Goal: Communication & Community: Answer question/provide support

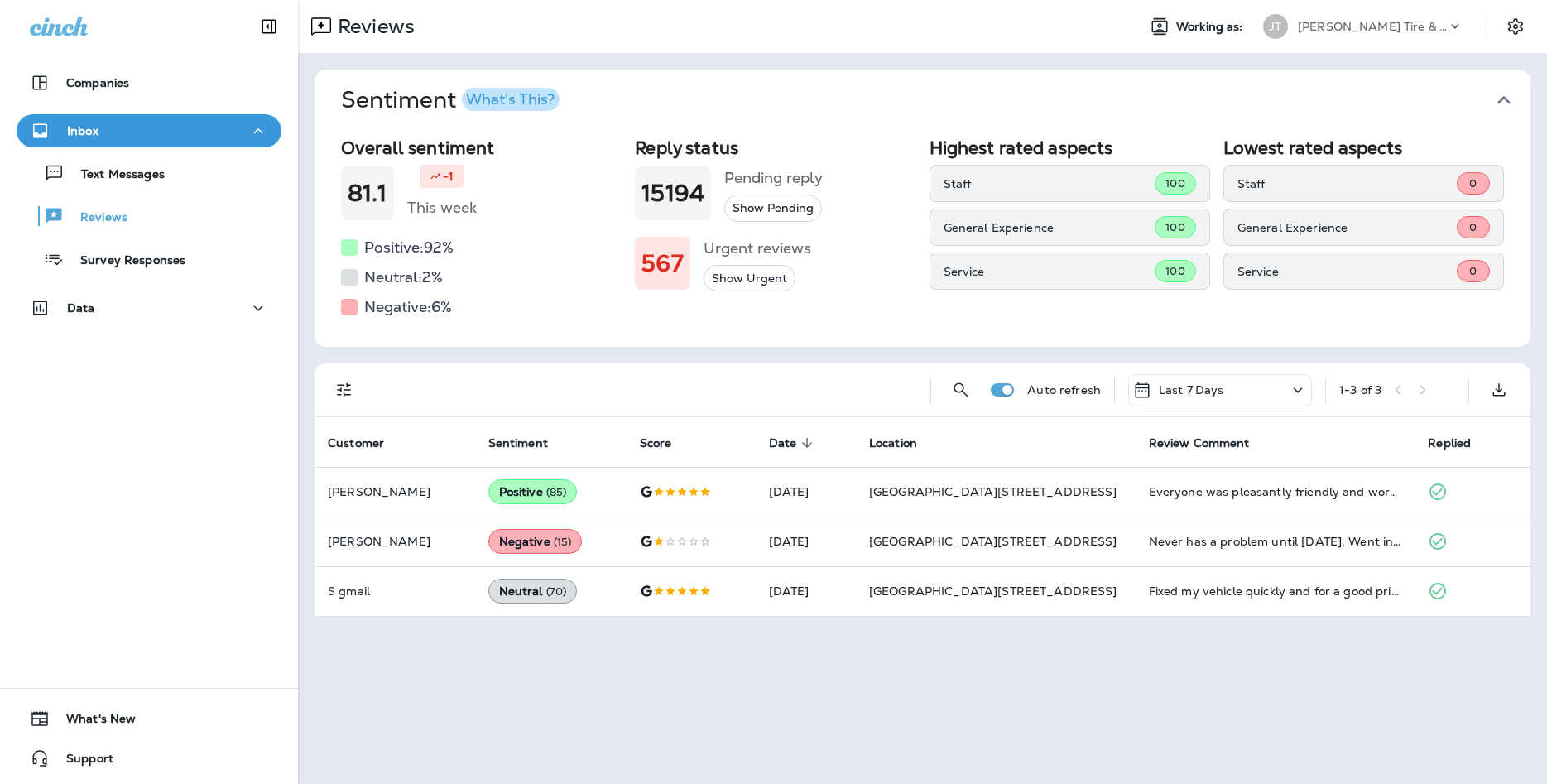
click at [125, 190] on div "Text Messages Reviews Survey Responses" at bounding box center [148, 212] width 265 height 129
click at [119, 173] on p "Text Messages" at bounding box center [114, 175] width 100 height 15
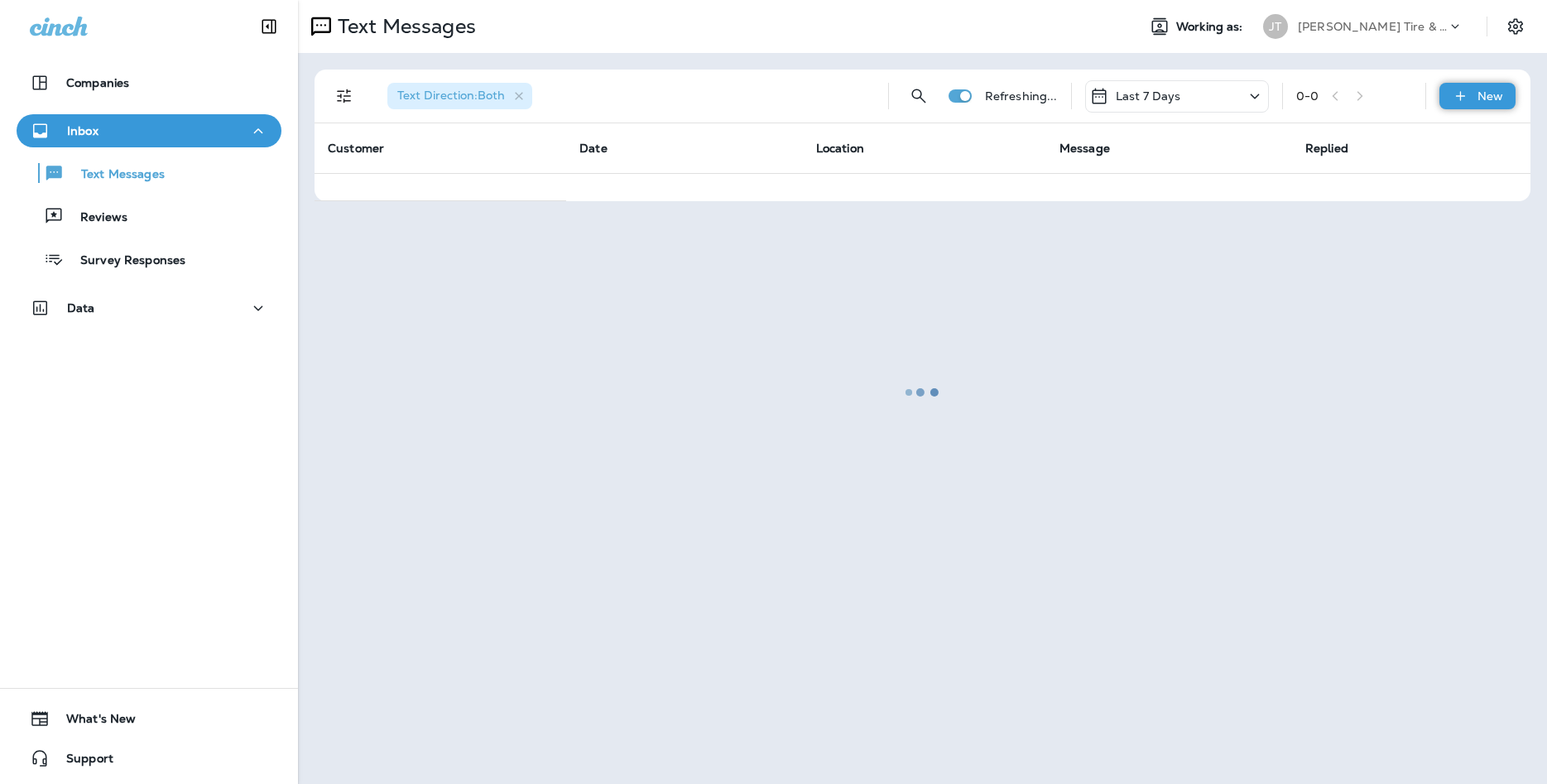
click at [1464, 99] on icon at bounding box center [1460, 96] width 17 height 16
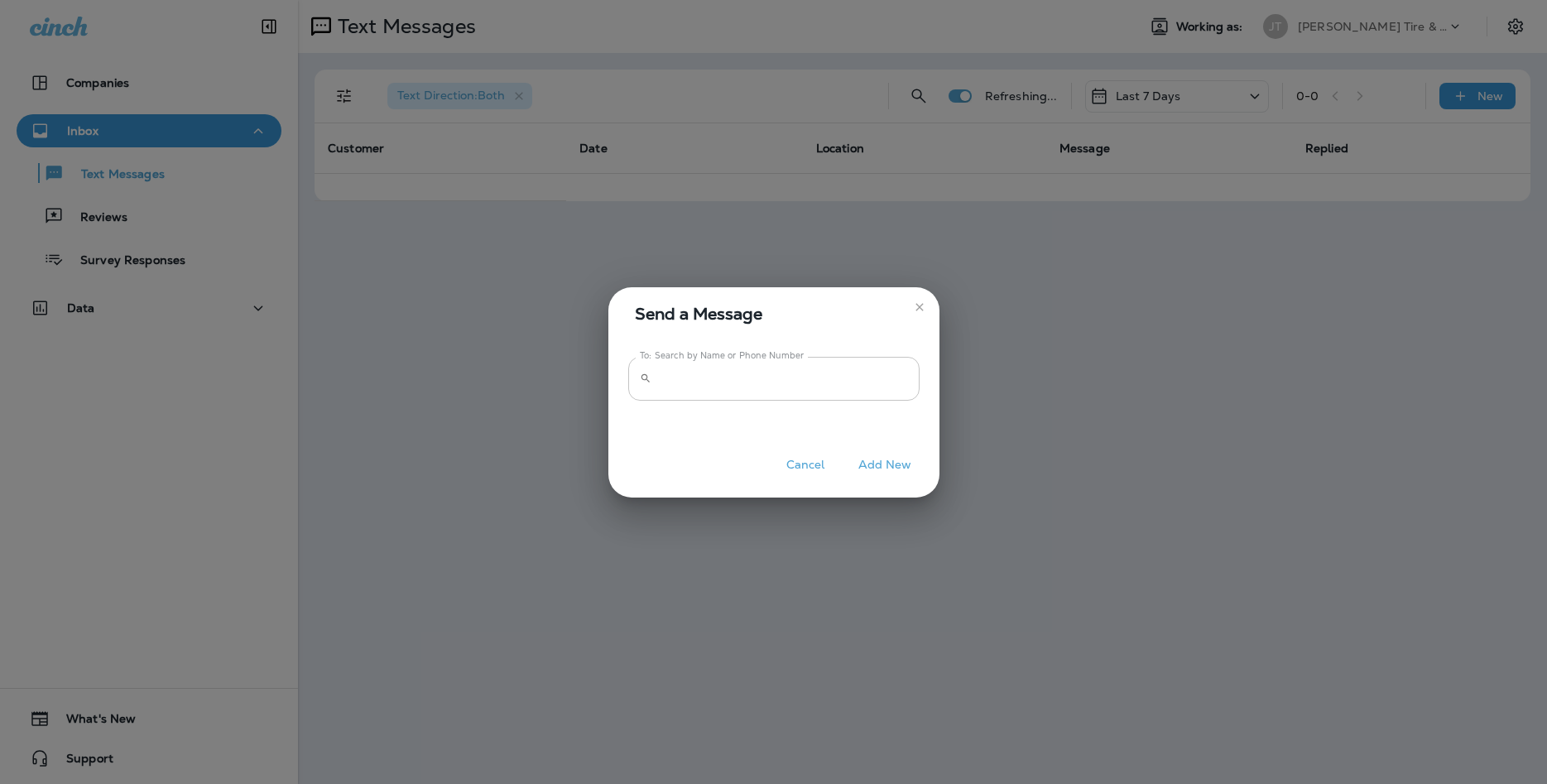
click at [898, 361] on input "To: Search by Name or Phone Number" at bounding box center [789, 378] width 261 height 44
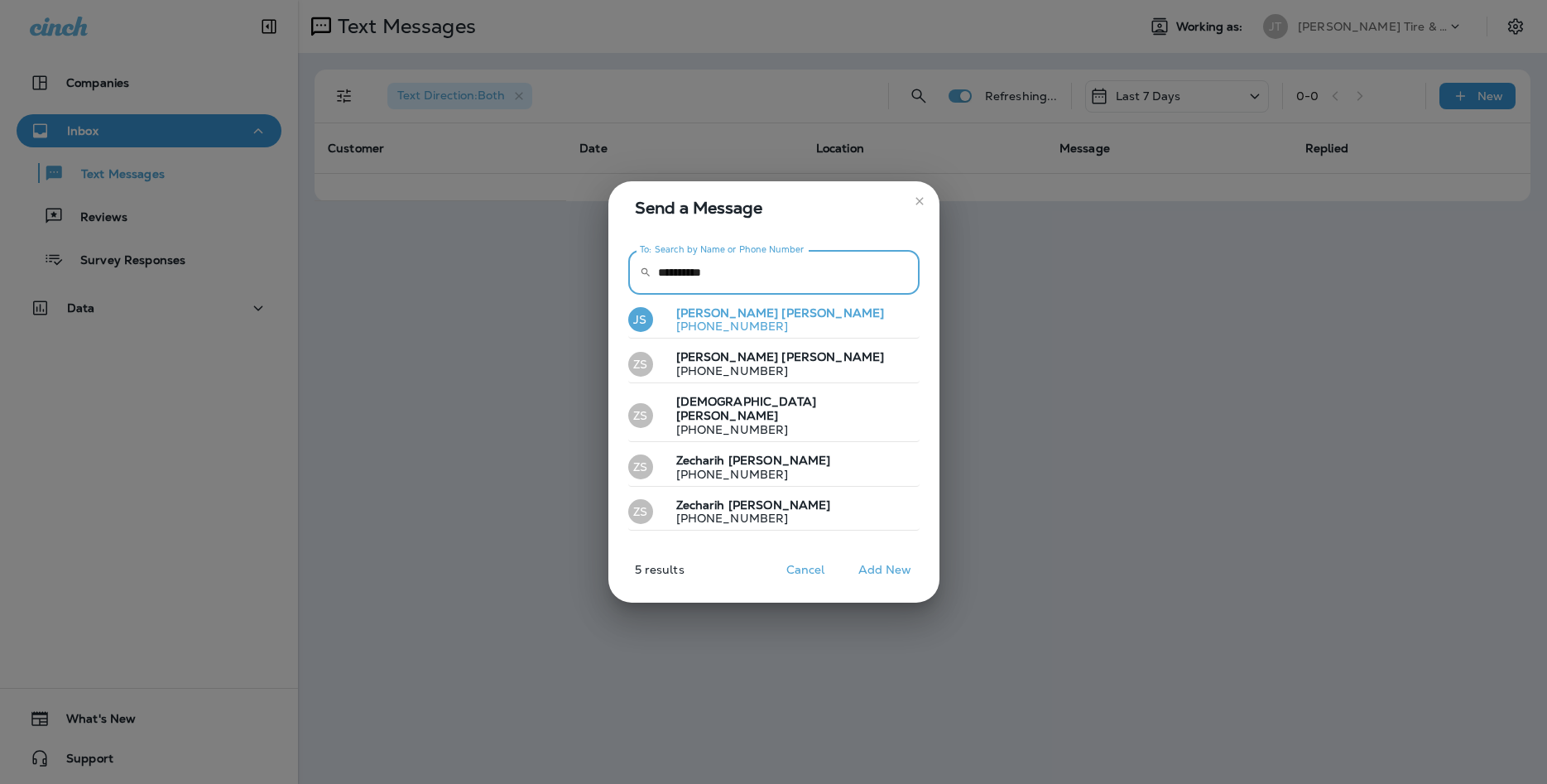
type input "**********"
click at [876, 317] on button "JS [PERSON_NAME] [PHONE_NUMBER]" at bounding box center [774, 320] width 291 height 38
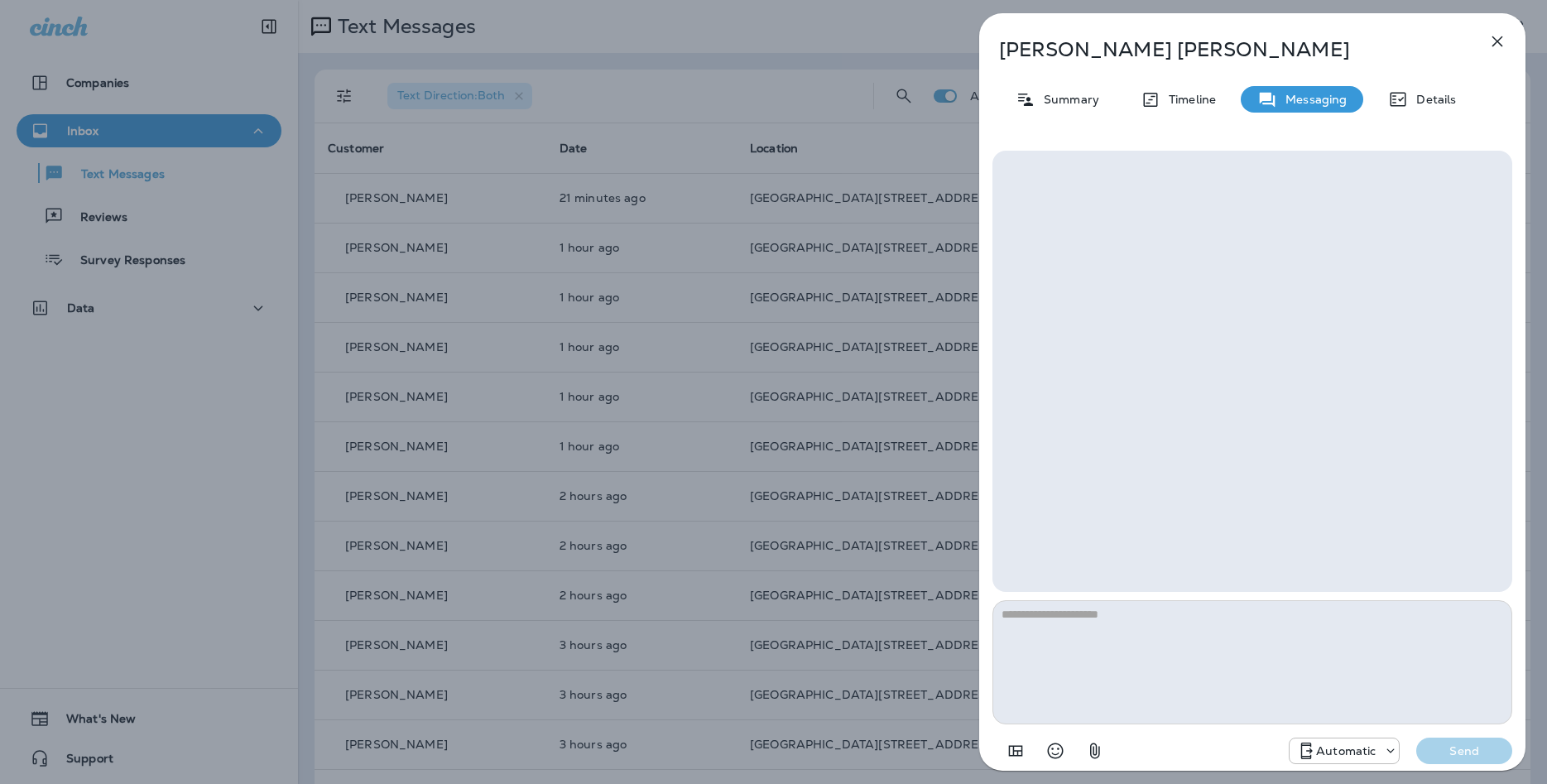
click at [1346, 758] on div "Automatic" at bounding box center [1344, 751] width 109 height 20
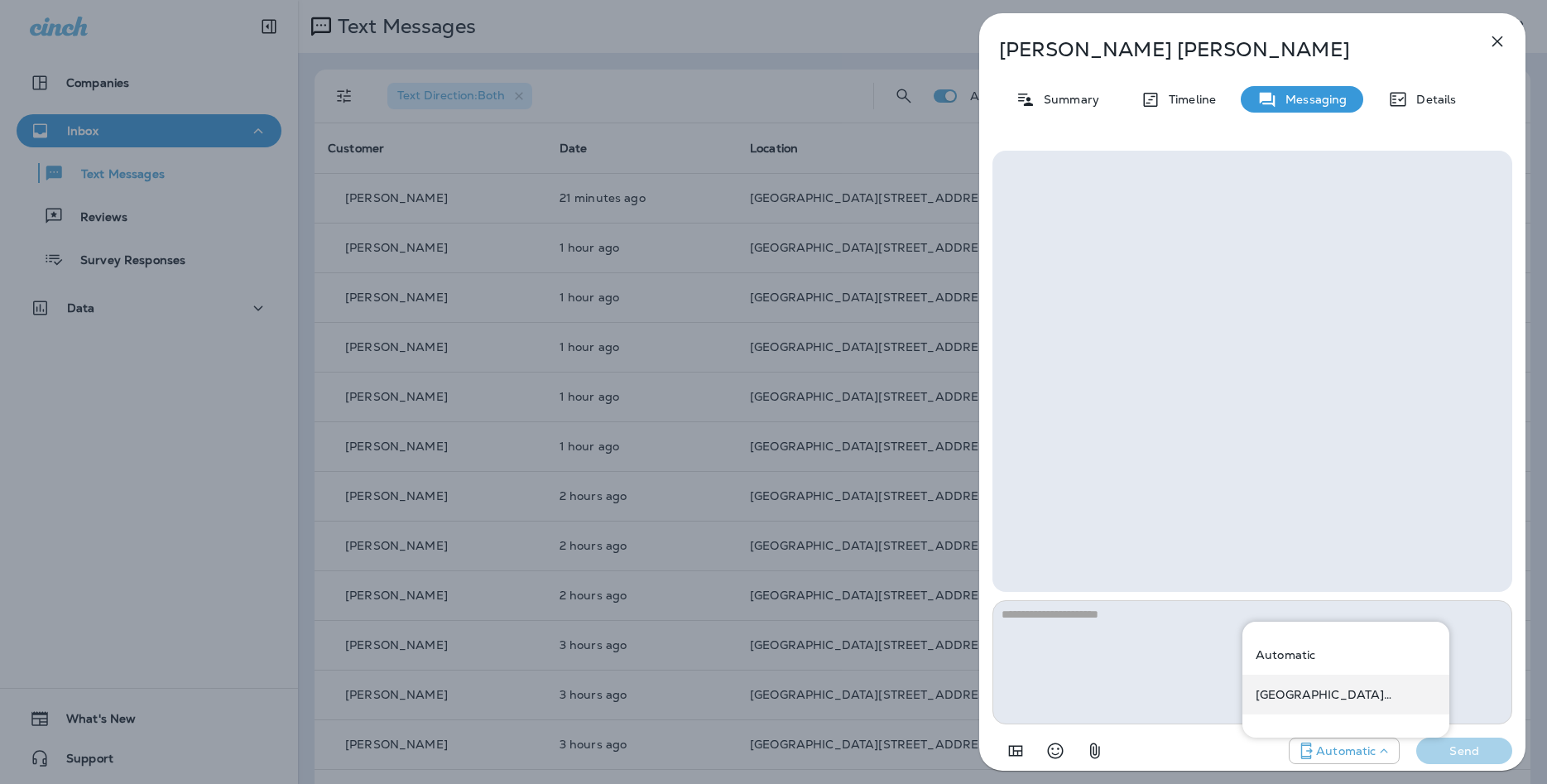
click at [1337, 707] on div "[GEOGRAPHIC_DATA][STREET_ADDRESS] ([STREET_ADDRESS])" at bounding box center [1346, 694] width 207 height 40
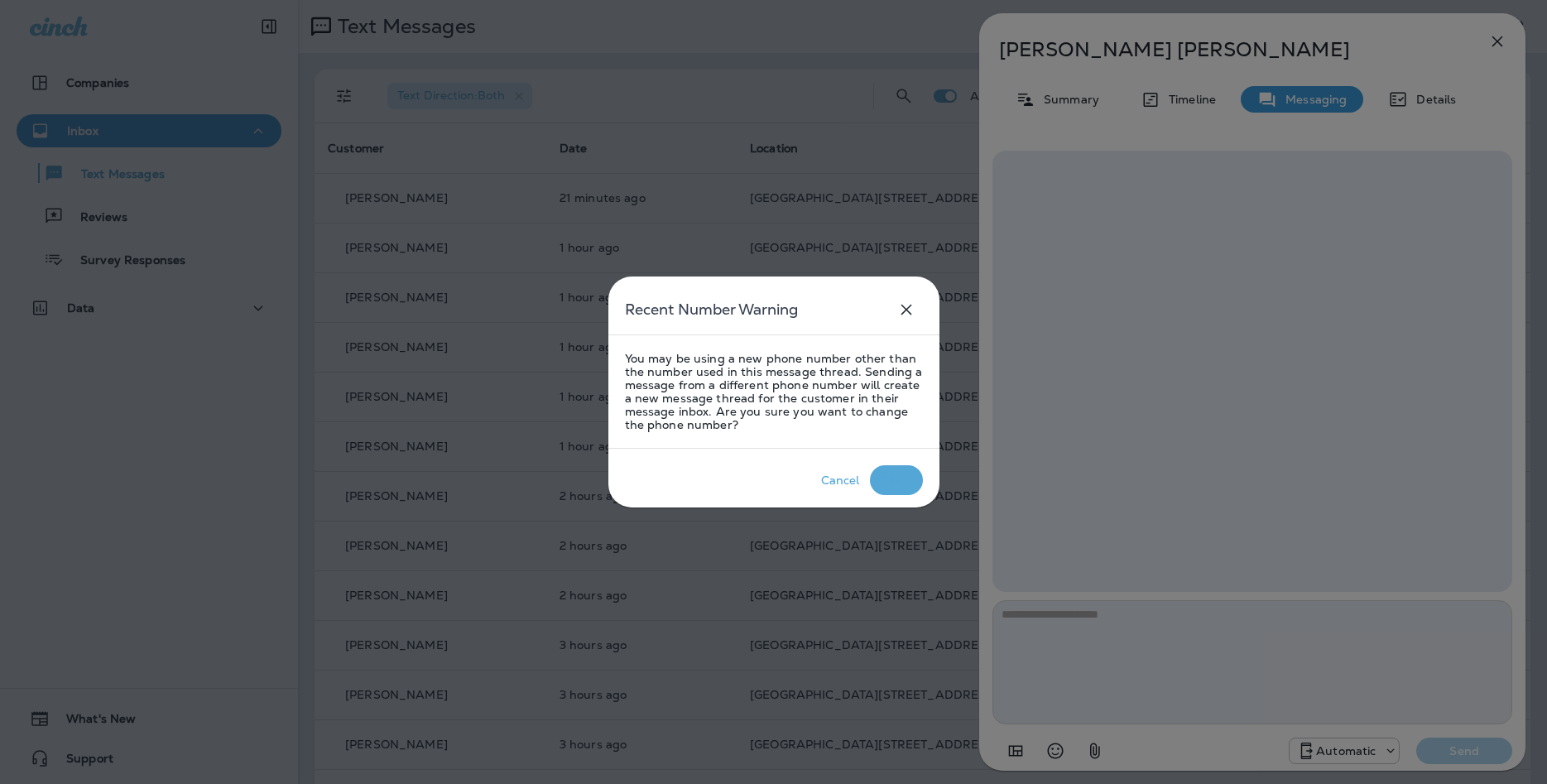
click at [896, 489] on p "Okay" at bounding box center [896, 480] width 35 height 20
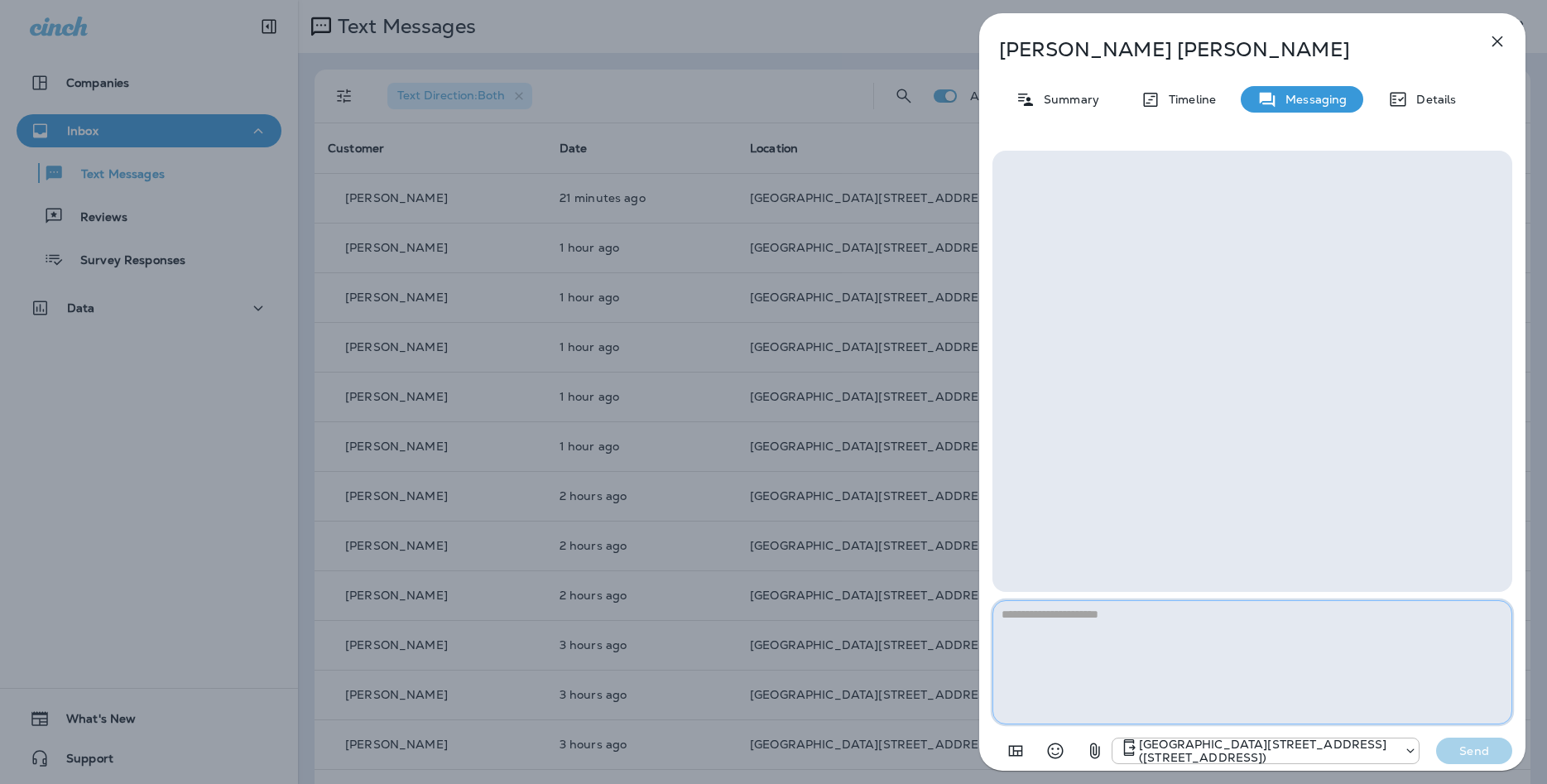
click at [1159, 615] on textarea at bounding box center [1252, 662] width 520 height 124
type textarea "**********"
click at [1481, 746] on p "Send" at bounding box center [1475, 751] width 70 height 14
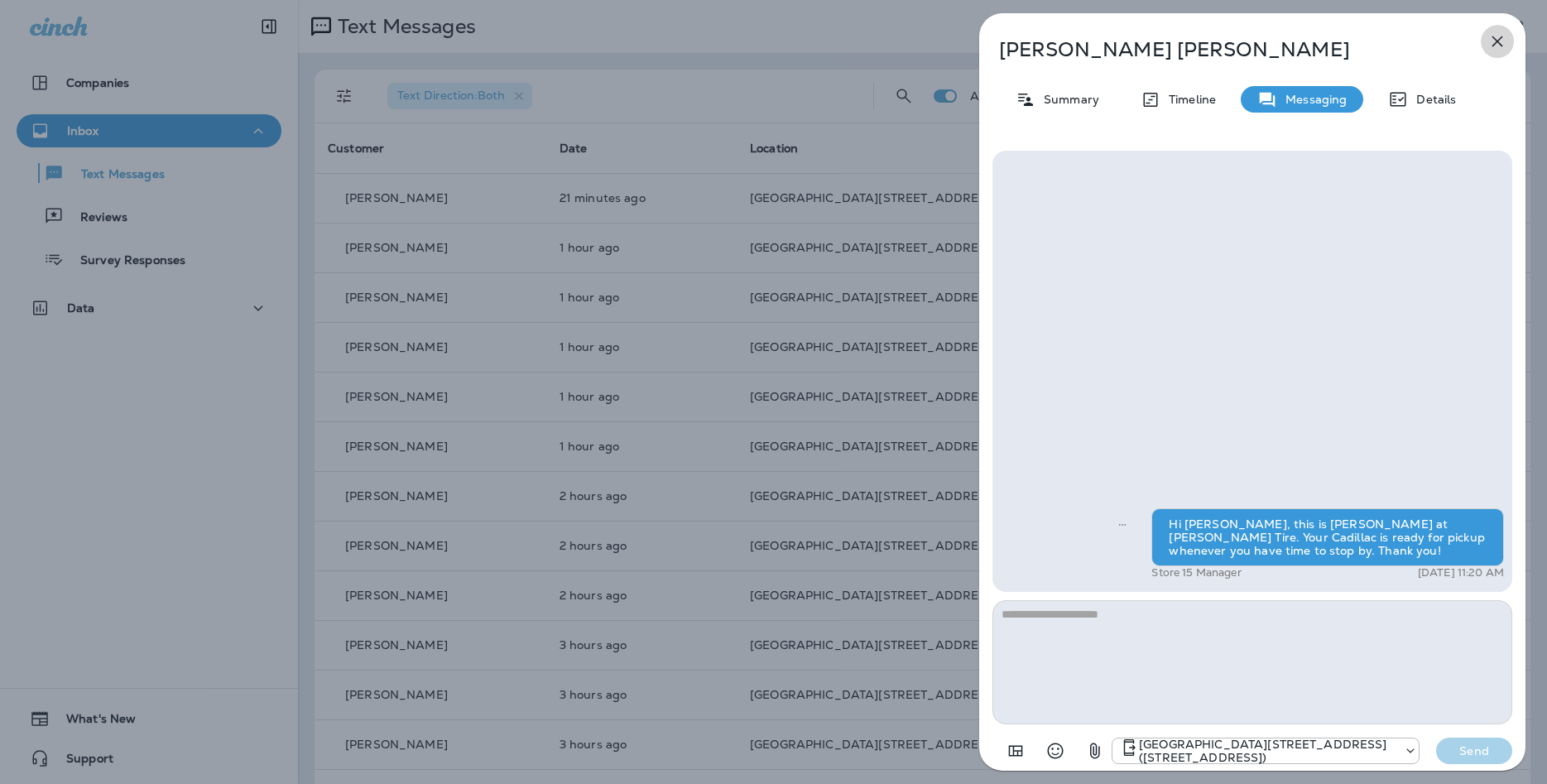
click at [1490, 42] on icon "button" at bounding box center [1498, 42] width 20 height 20
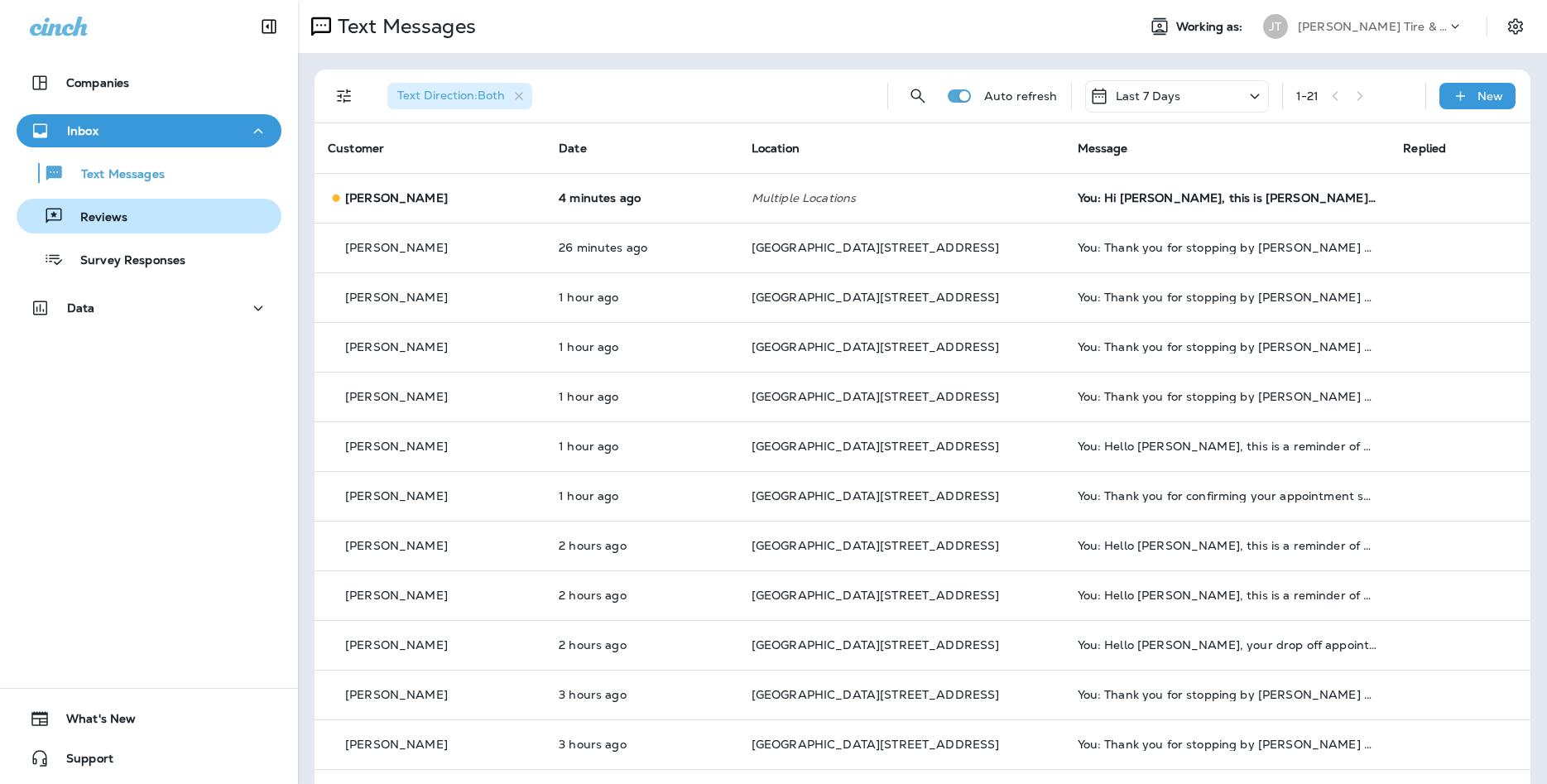
click at [211, 222] on div "Reviews" at bounding box center [149, 215] width 252 height 24
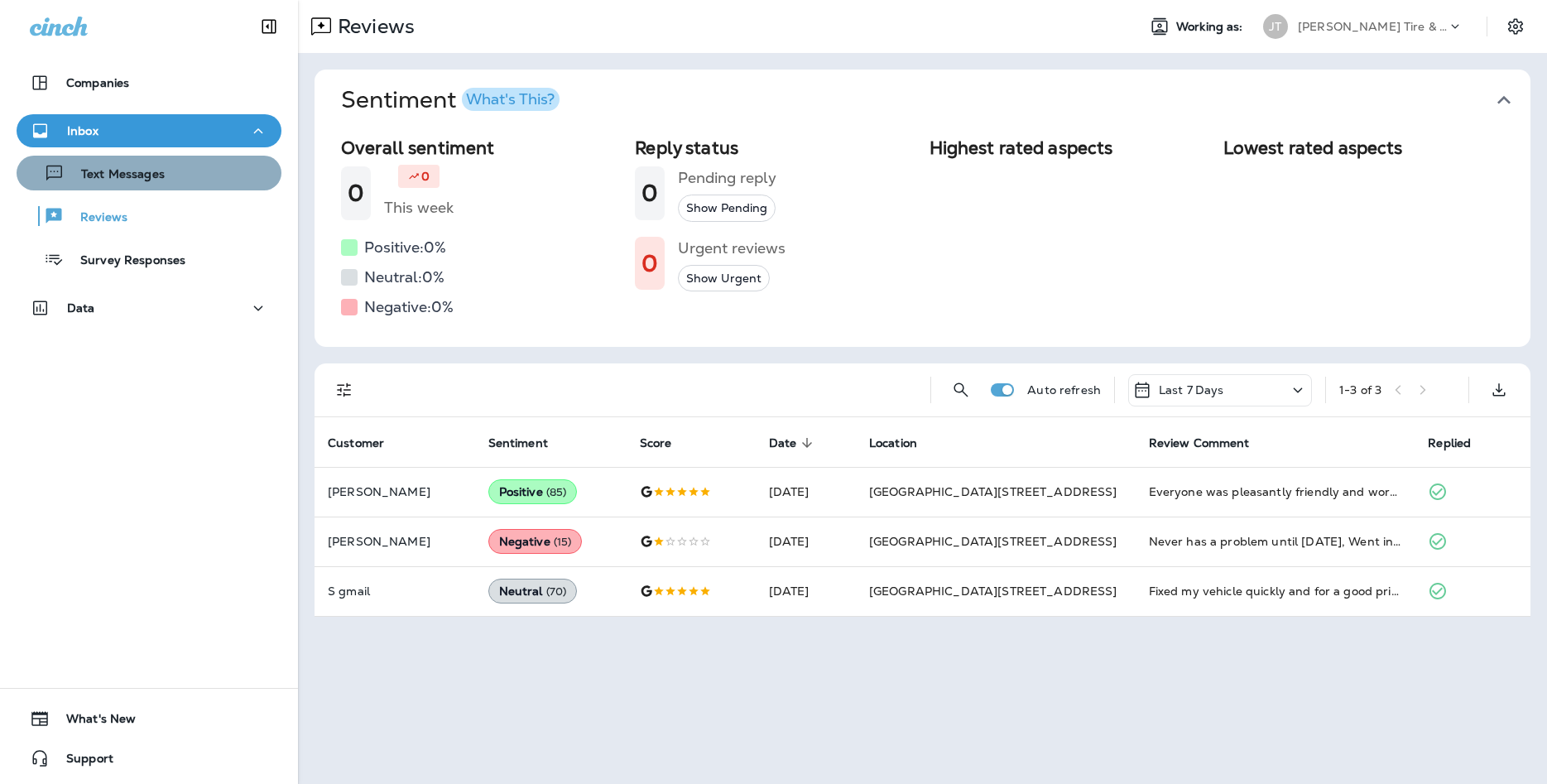
click at [254, 164] on div "Text Messages" at bounding box center [149, 173] width 252 height 24
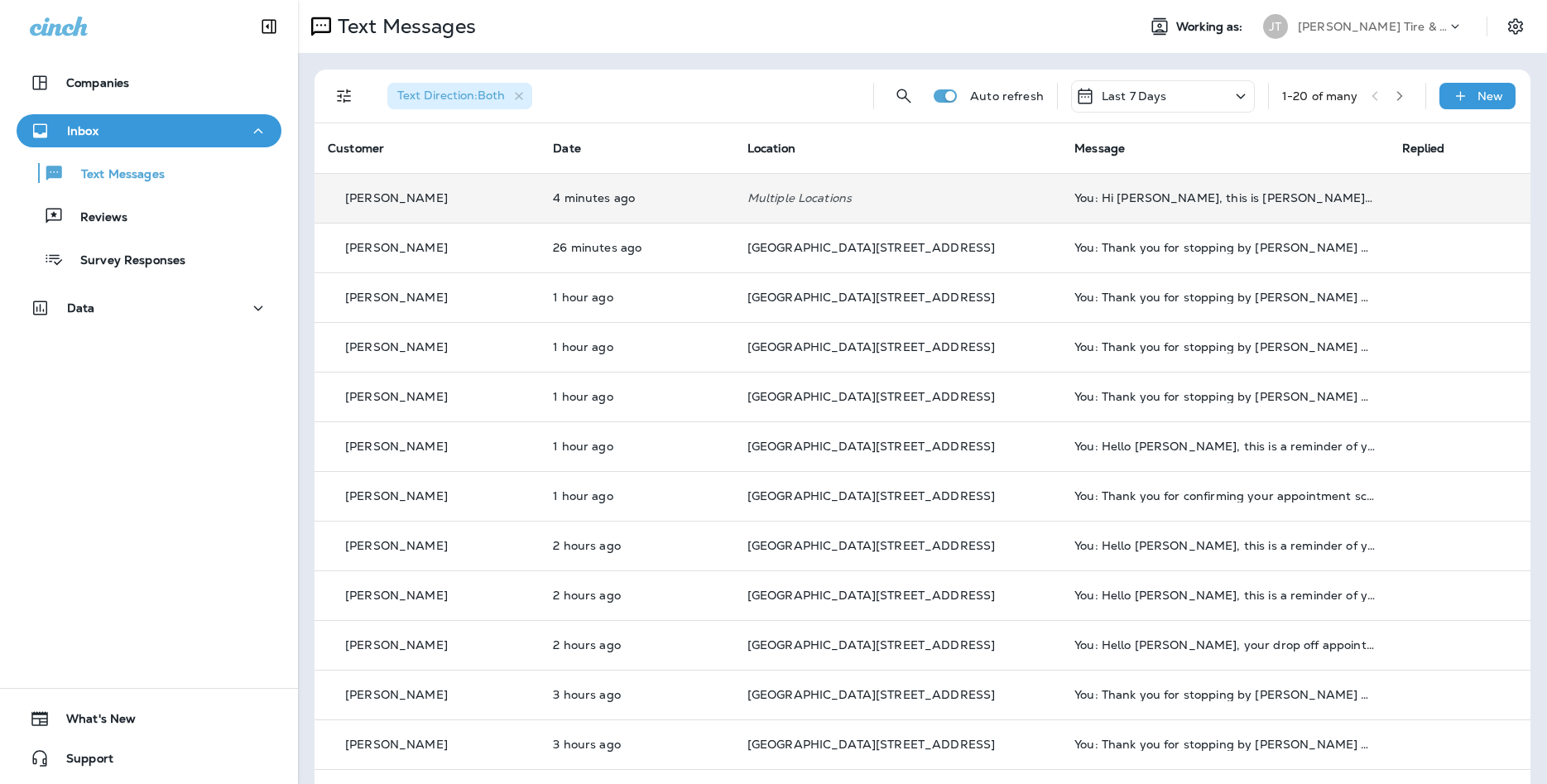
click at [1061, 200] on td "You: Hi [PERSON_NAME], this is [PERSON_NAME] at [PERSON_NAME] Tire. Your Cadill…" at bounding box center [1224, 197] width 327 height 50
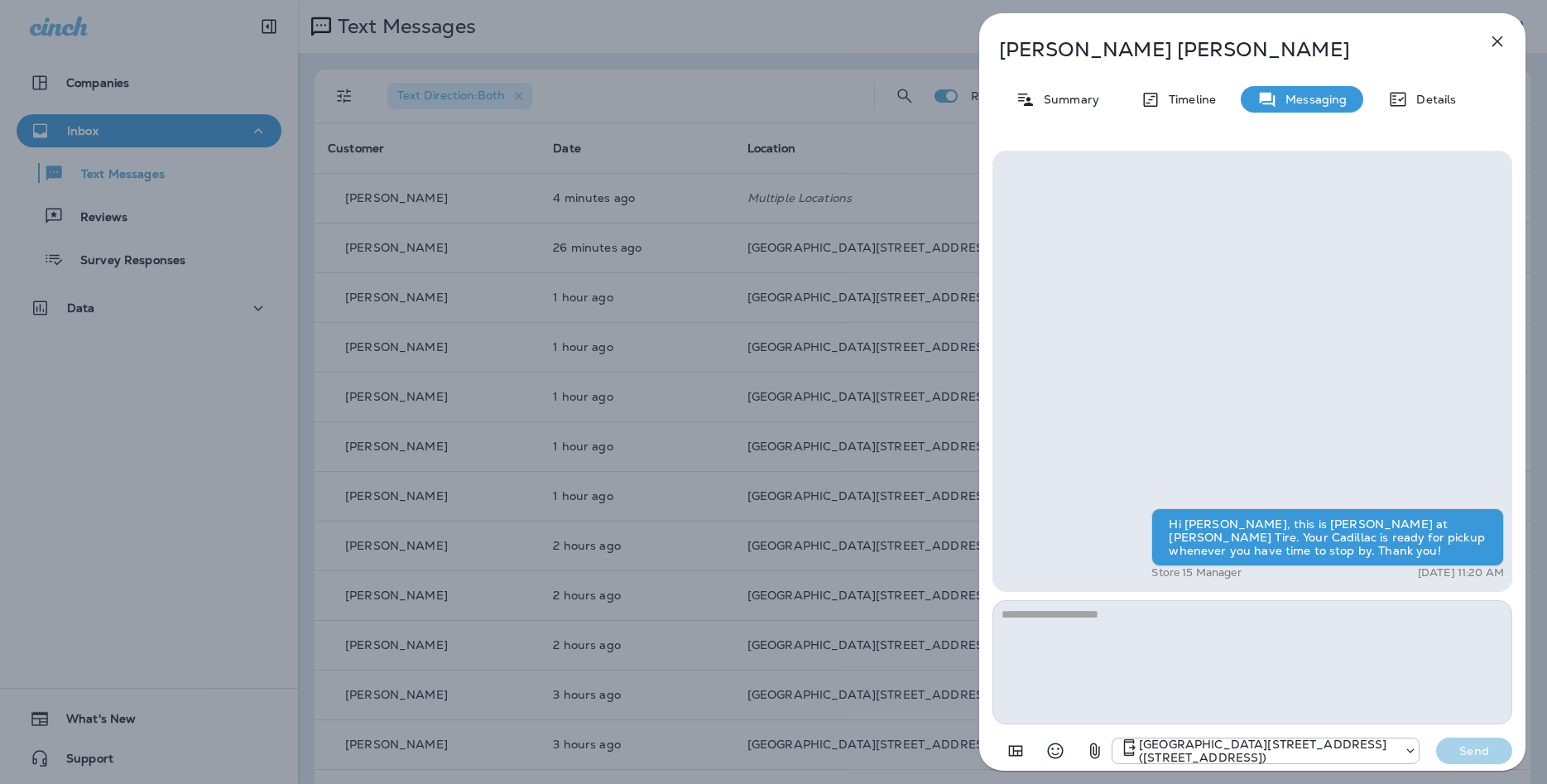
click at [1497, 45] on icon "button" at bounding box center [1498, 42] width 20 height 20
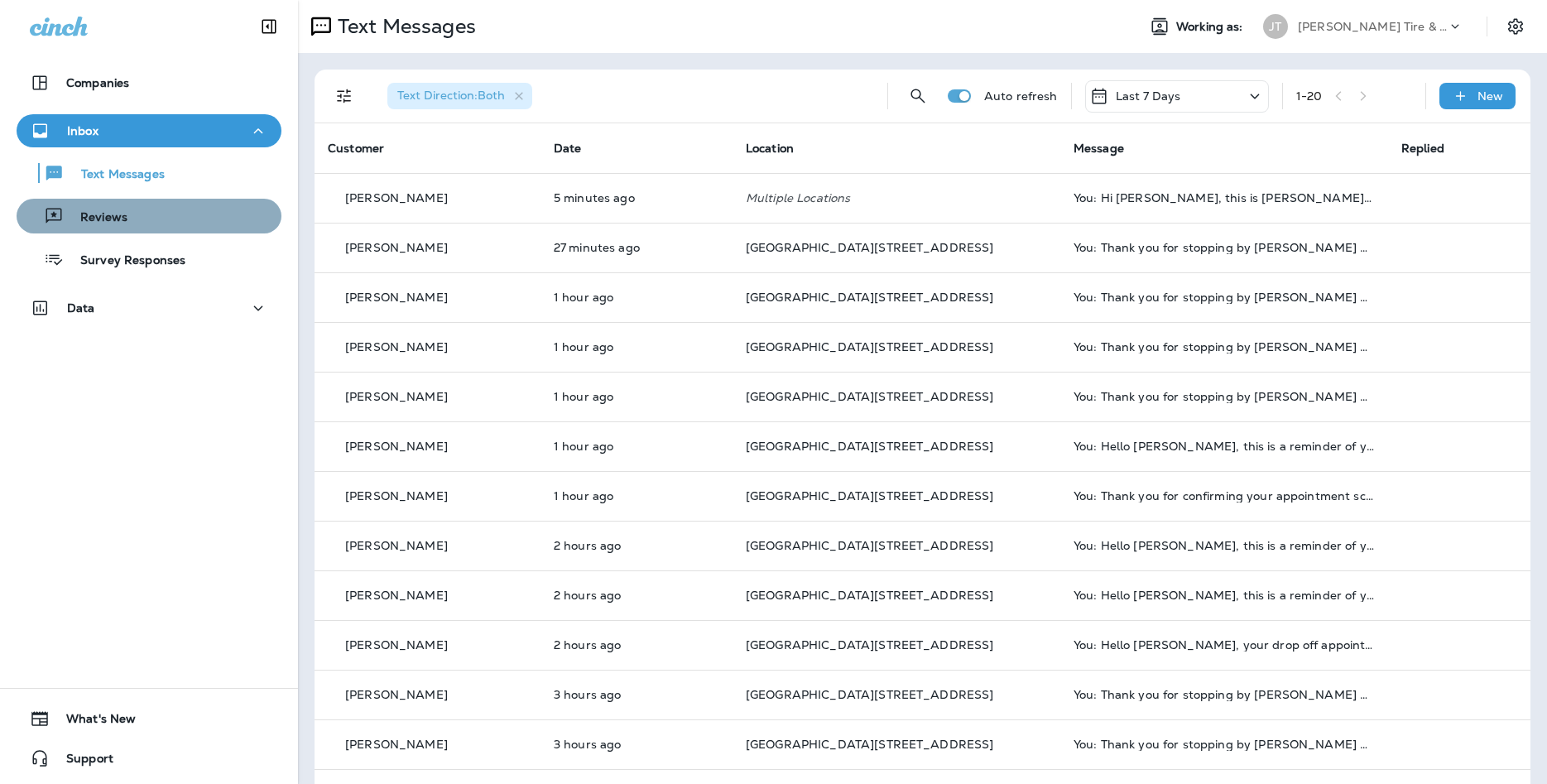
click at [173, 219] on div "Reviews" at bounding box center [149, 215] width 252 height 24
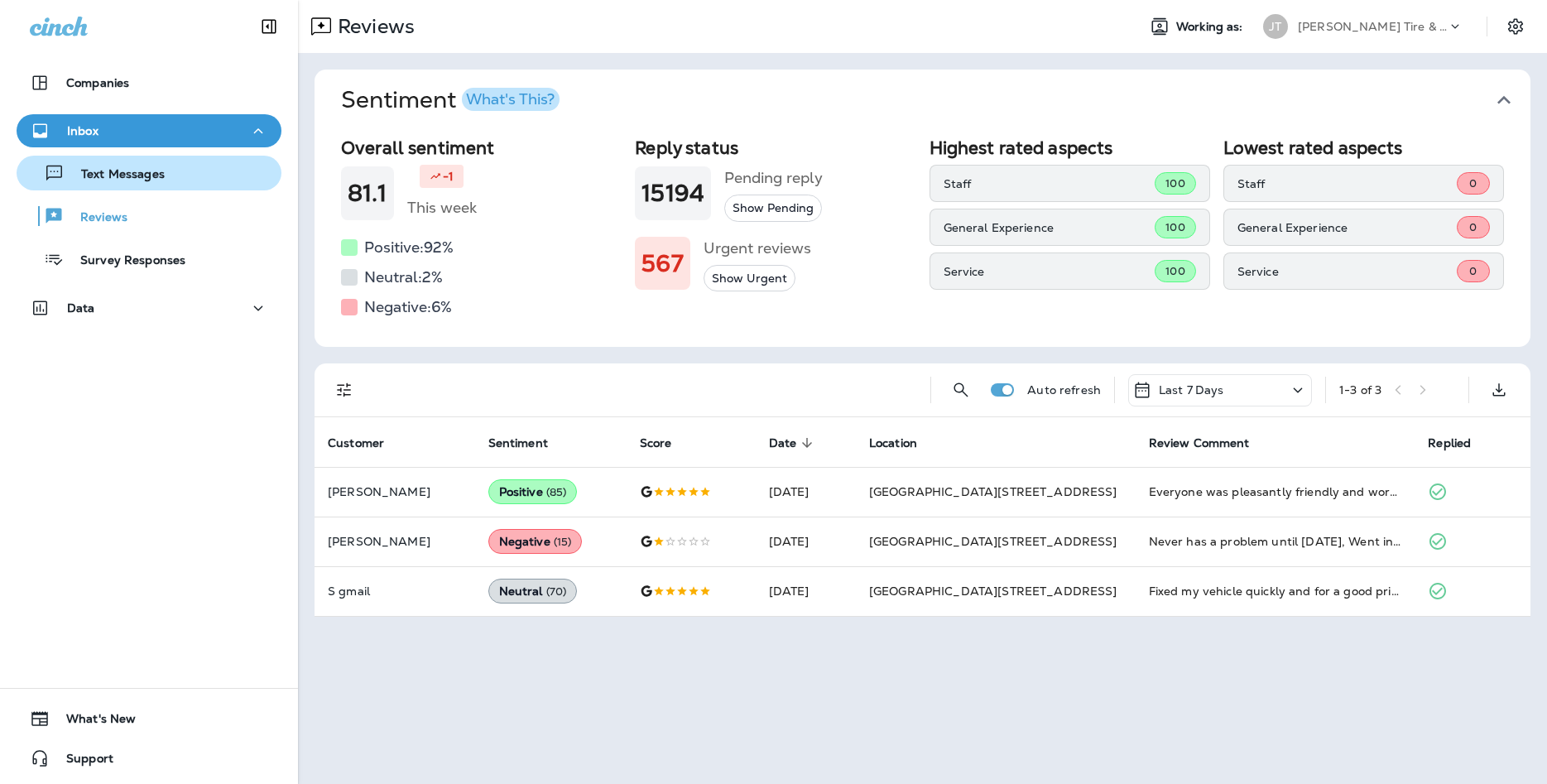
click at [195, 186] on button "Text Messages" at bounding box center [148, 173] width 265 height 34
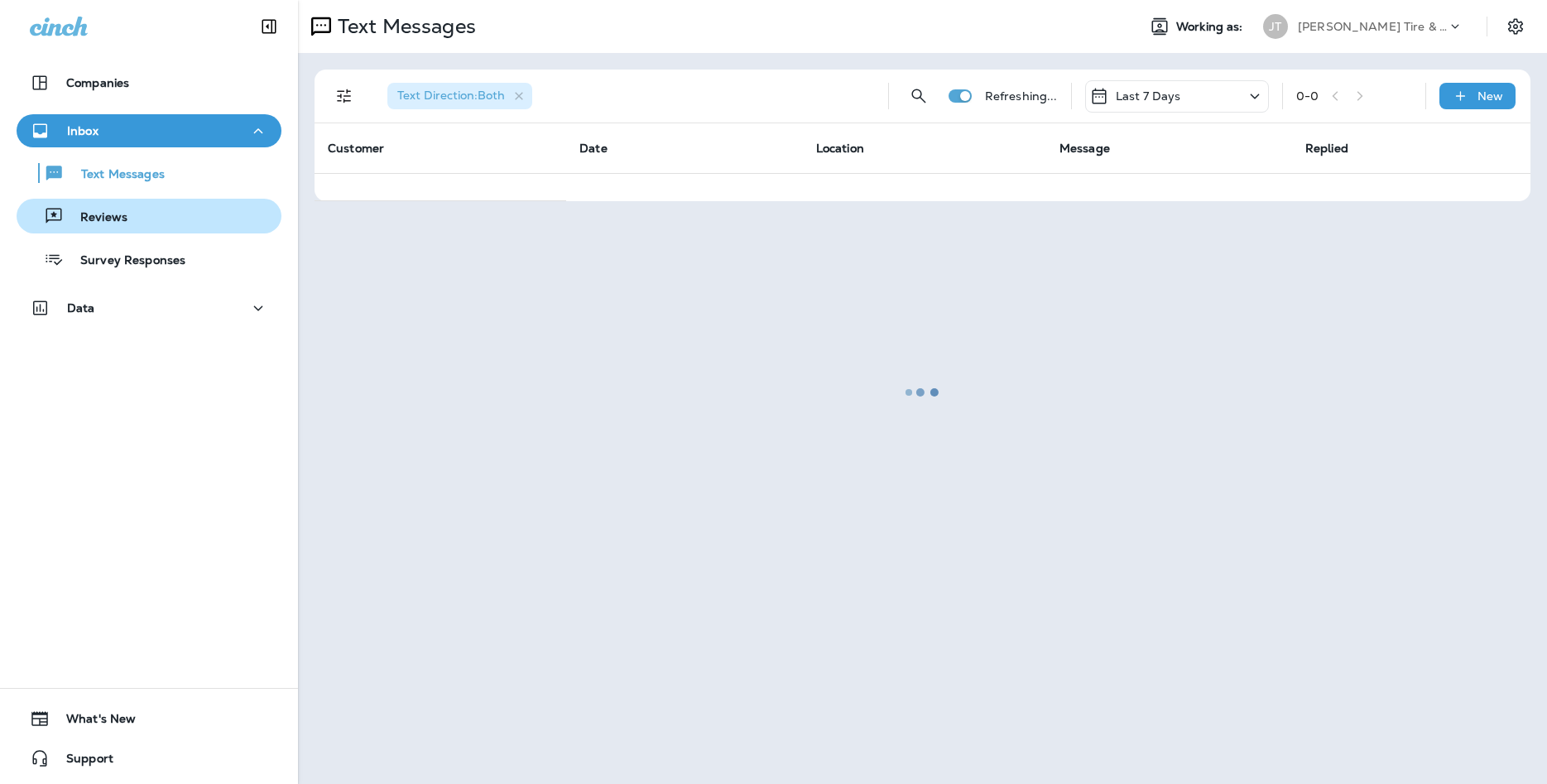
click at [210, 218] on div "Reviews" at bounding box center [149, 215] width 252 height 24
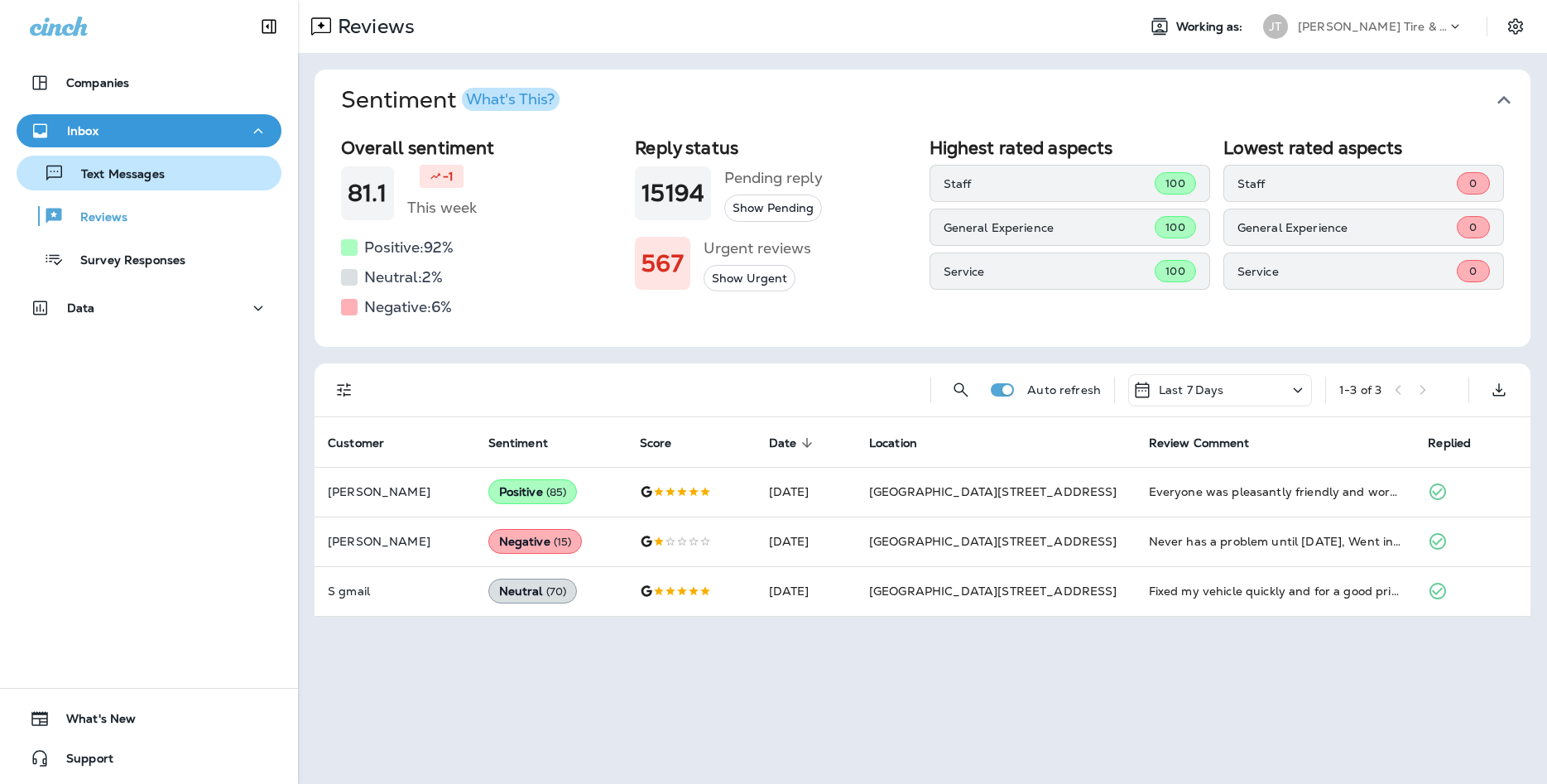
click at [238, 163] on div "Text Messages" at bounding box center [149, 173] width 252 height 24
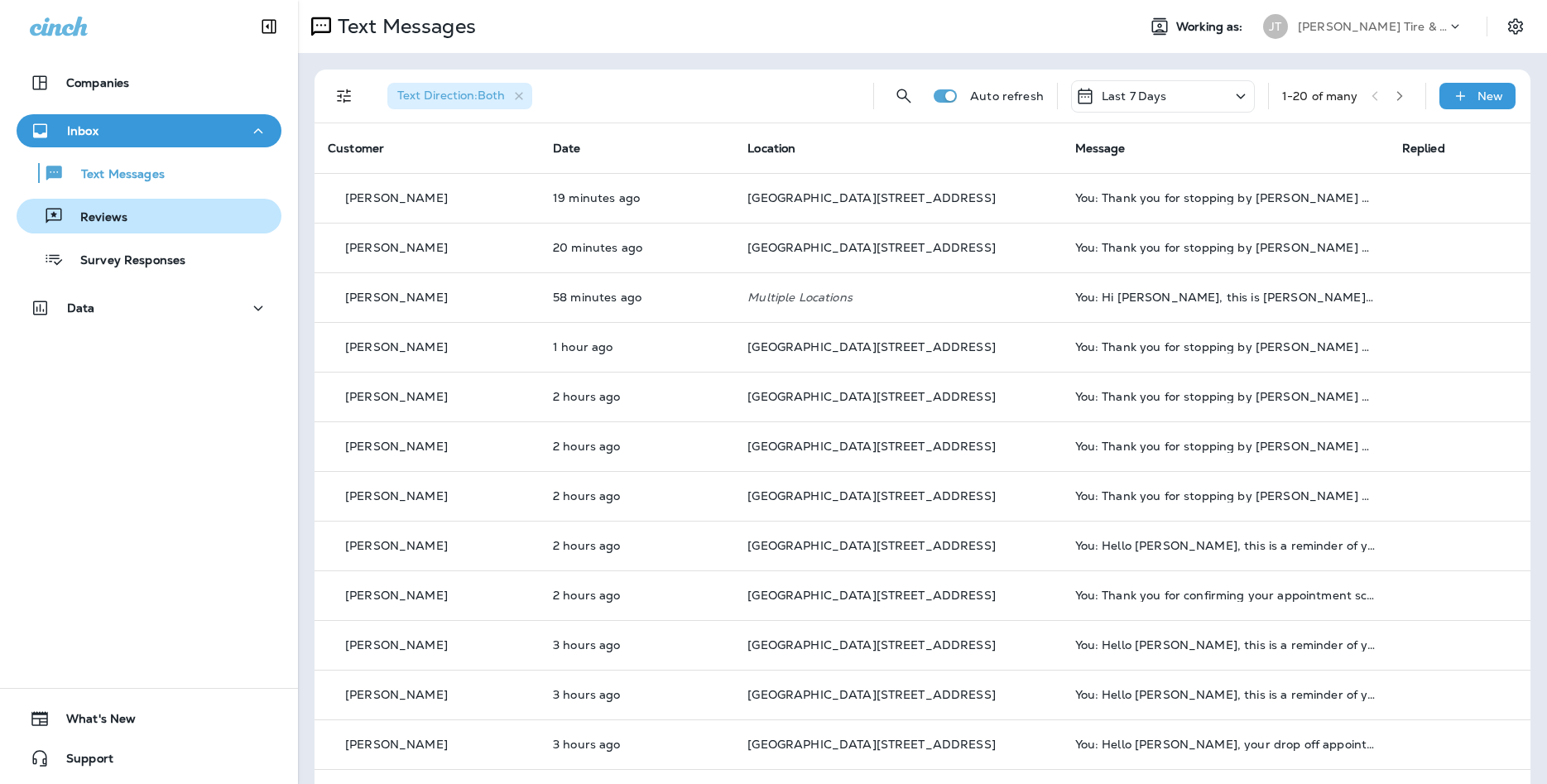
click at [187, 206] on div "Reviews" at bounding box center [149, 215] width 252 height 24
